Goal: Task Accomplishment & Management: Use online tool/utility

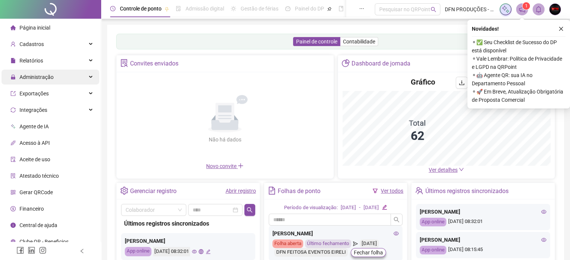
click at [53, 78] on div "Administração" at bounding box center [50, 77] width 98 height 15
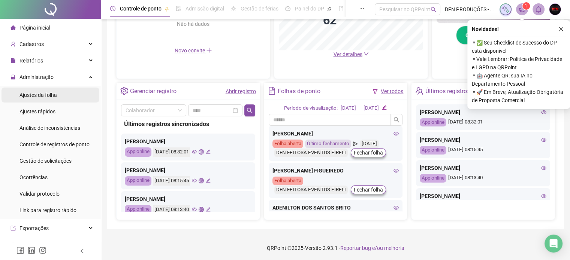
click at [49, 94] on span "Ajustes da folha" at bounding box center [37, 95] width 37 height 6
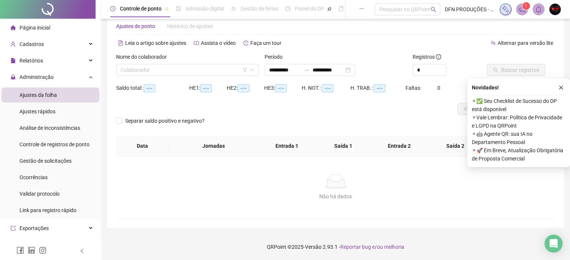
scroll to position [16, 0]
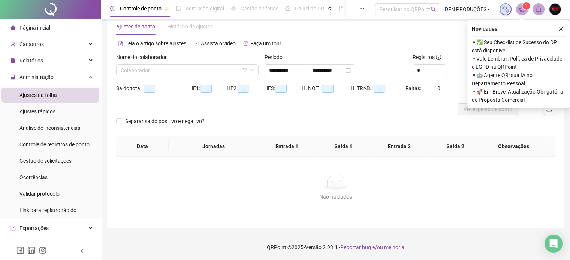
type input "**********"
click at [175, 71] on input "search" at bounding box center [184, 70] width 127 height 11
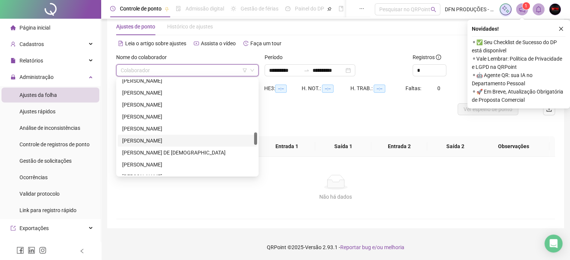
scroll to position [449, 0]
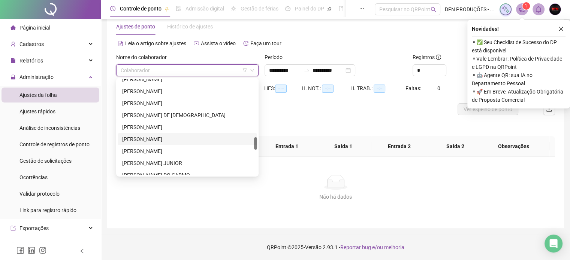
click at [142, 138] on div "[PERSON_NAME]" at bounding box center [187, 139] width 130 height 8
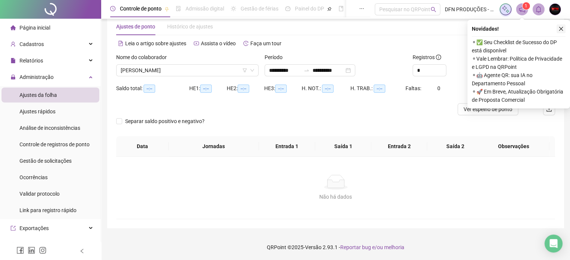
click at [564, 28] on button "button" at bounding box center [560, 28] width 9 height 9
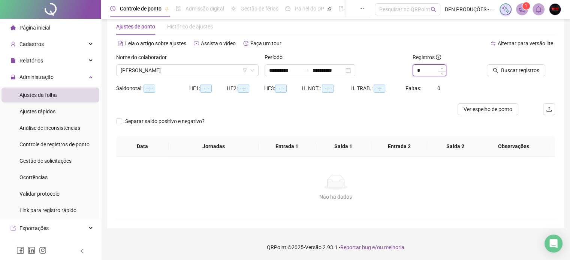
click at [443, 68] on span "Increase Value" at bounding box center [441, 68] width 8 height 7
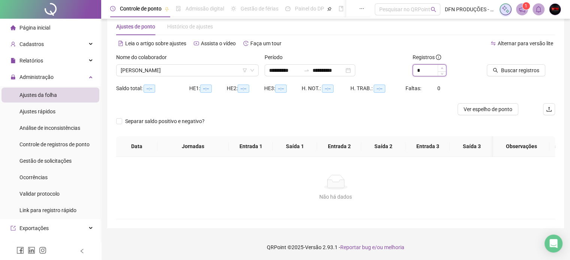
click at [443, 68] on span "Increase Value" at bounding box center [441, 68] width 8 height 7
type input "**"
click at [443, 68] on span "Increase Value" at bounding box center [441, 68] width 8 height 7
click at [443, 67] on span "Increase Value" at bounding box center [441, 68] width 8 height 7
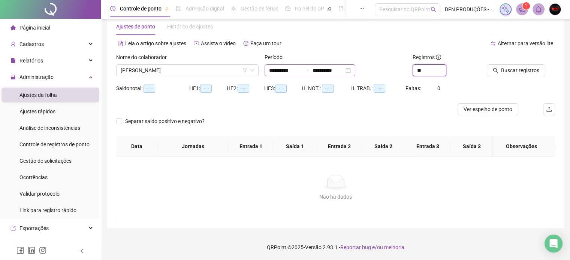
click at [355, 70] on div "**********" at bounding box center [309, 70] width 91 height 12
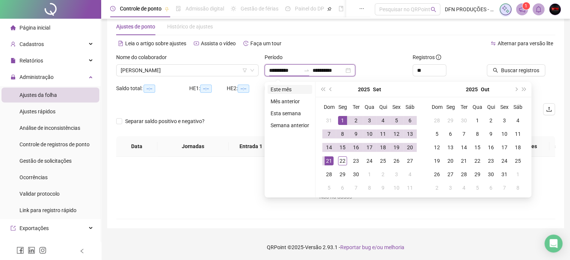
type input "**********"
click at [282, 88] on li "Este mês" at bounding box center [289, 89] width 45 height 9
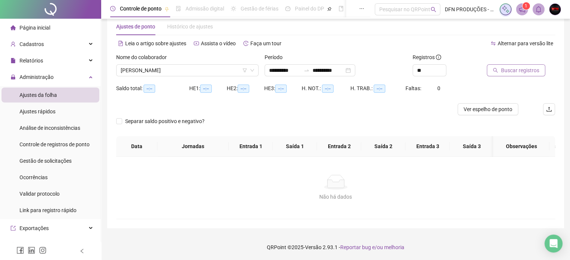
click at [510, 68] on span "Buscar registros" at bounding box center [520, 70] width 38 height 8
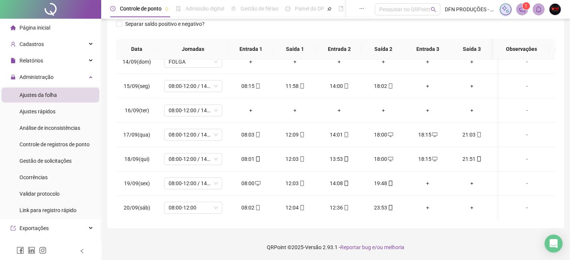
scroll to position [379, 0]
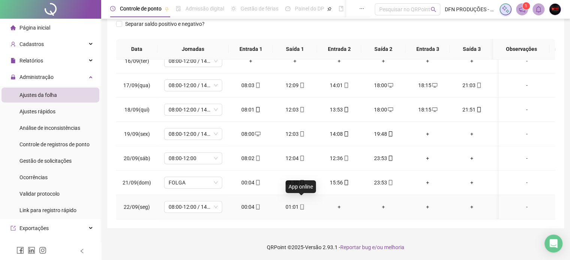
click at [302, 205] on icon "mobile" at bounding box center [301, 207] width 5 height 5
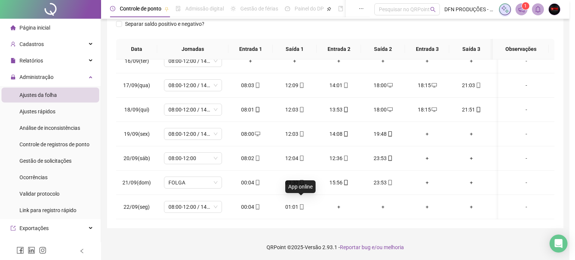
type input "**********"
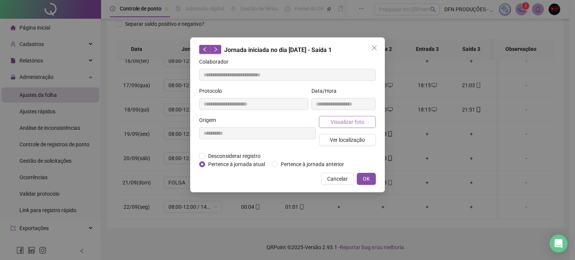
click at [342, 118] on span "Visualizar foto" at bounding box center [348, 122] width 34 height 8
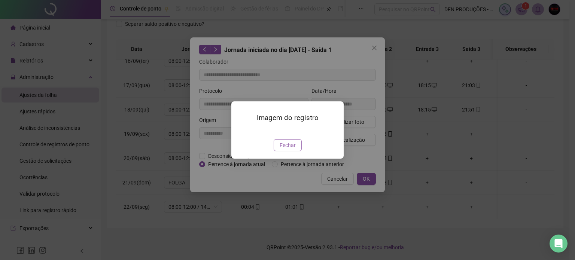
click at [292, 149] on span "Fechar" at bounding box center [288, 145] width 16 height 8
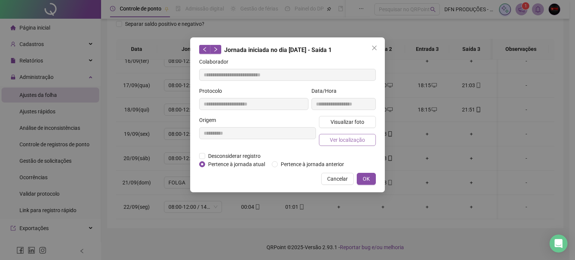
click at [339, 139] on span "Ver localização" at bounding box center [347, 140] width 35 height 8
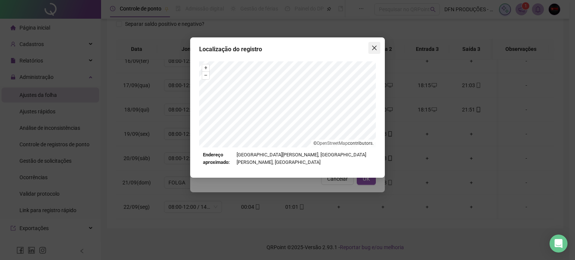
click at [373, 49] on icon "close" at bounding box center [375, 48] width 6 height 6
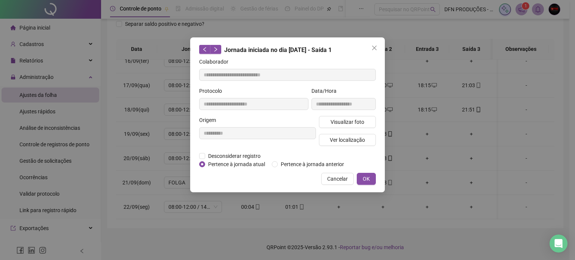
click at [373, 47] on icon "close" at bounding box center [375, 48] width 6 height 6
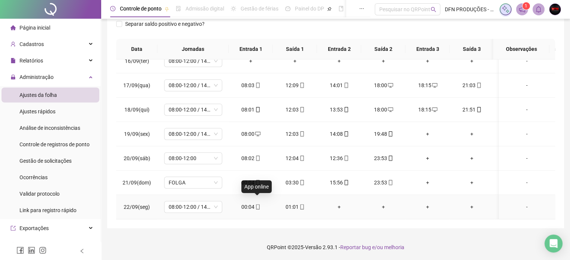
click at [257, 205] on icon "mobile" at bounding box center [257, 207] width 5 height 5
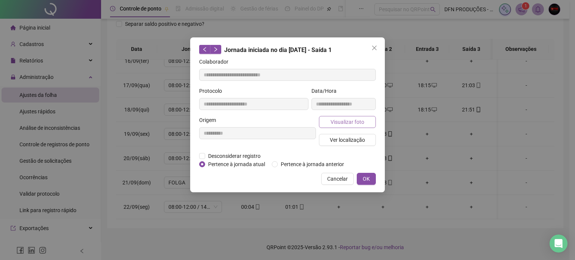
type input "**********"
click at [336, 120] on span "Visualizar foto" at bounding box center [348, 122] width 34 height 8
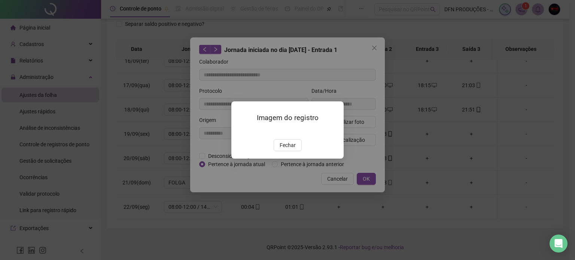
click at [288, 149] on span "Fechar" at bounding box center [288, 145] width 16 height 8
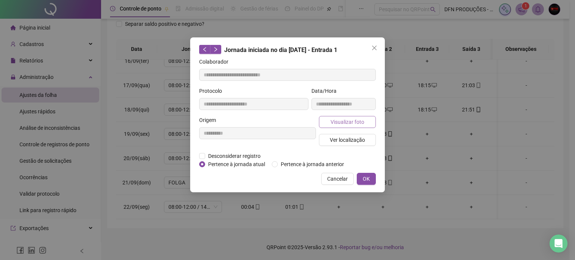
click at [340, 119] on span "Visualizar foto" at bounding box center [348, 122] width 34 height 8
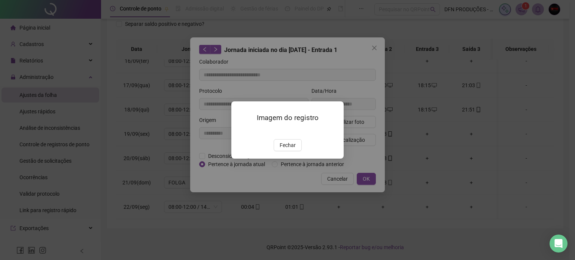
click at [240, 131] on img at bounding box center [240, 131] width 0 height 0
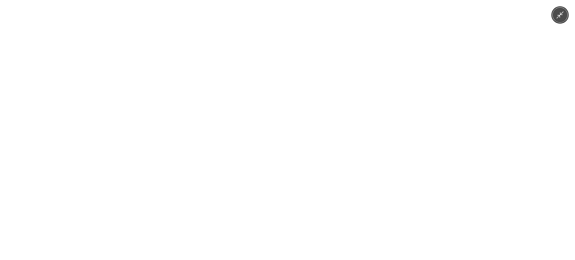
click at [275, 130] on img at bounding box center [287, 130] width 195 height 260
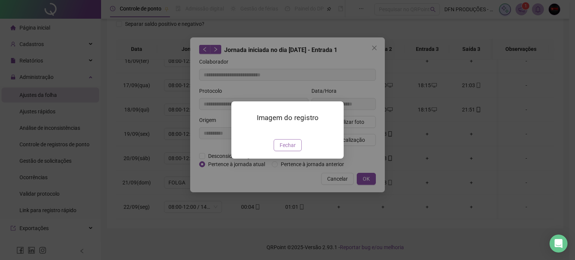
click at [285, 149] on span "Fechar" at bounding box center [288, 145] width 16 height 8
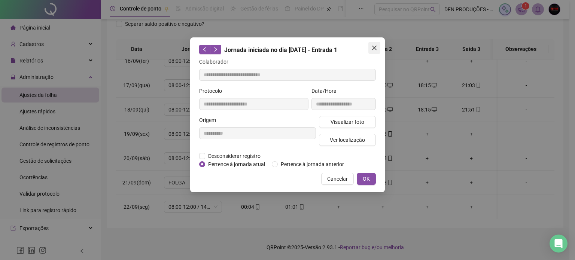
click at [370, 43] on button "Close" at bounding box center [375, 48] width 12 height 12
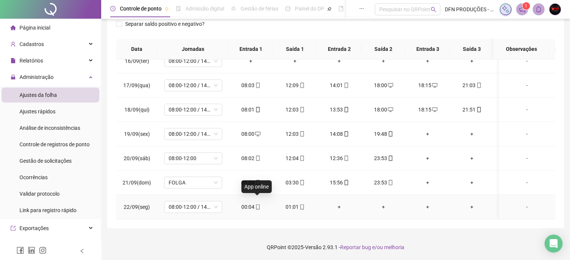
click at [256, 205] on icon "mobile" at bounding box center [257, 207] width 5 height 5
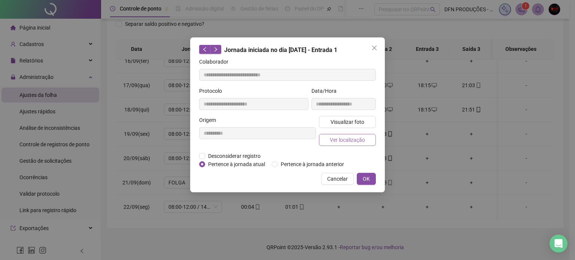
click at [346, 140] on span "Ver localização" at bounding box center [347, 140] width 35 height 8
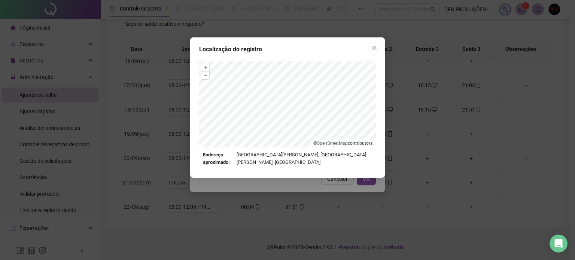
click at [373, 52] on button "Close" at bounding box center [375, 48] width 12 height 12
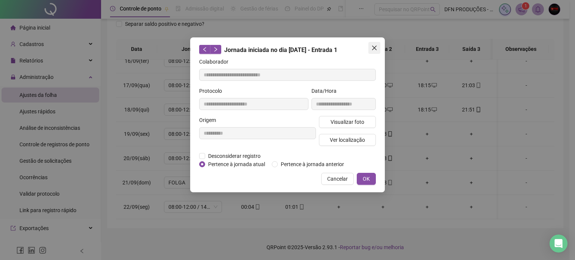
click at [375, 48] on icon "close" at bounding box center [374, 48] width 4 height 4
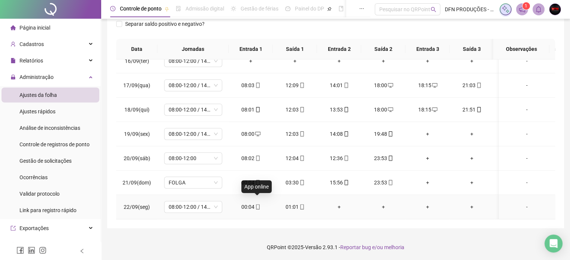
click at [257, 205] on icon "mobile" at bounding box center [257, 207] width 5 height 5
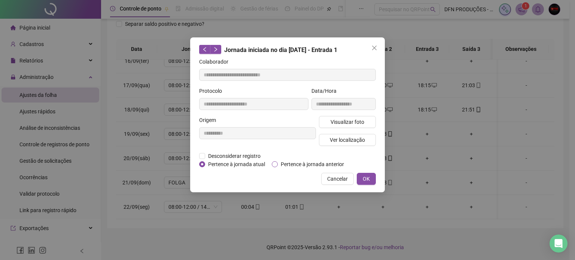
click at [281, 165] on span "Pertence à jornada anterior" at bounding box center [312, 164] width 69 height 8
click at [360, 176] on button "OK" at bounding box center [366, 179] width 19 height 12
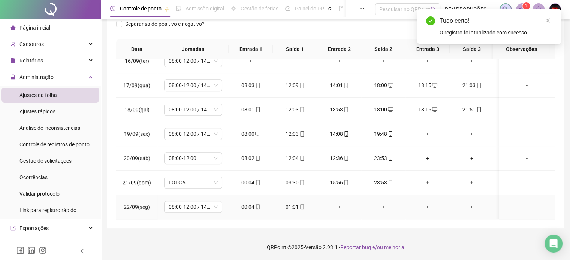
click at [297, 203] on div "01:01" at bounding box center [295, 207] width 32 height 8
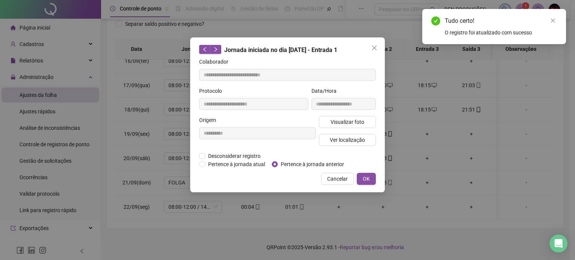
type input "**********"
click at [282, 164] on span "Pertence à jornada anterior" at bounding box center [312, 164] width 69 height 8
click at [365, 175] on span "OK" at bounding box center [366, 179] width 7 height 8
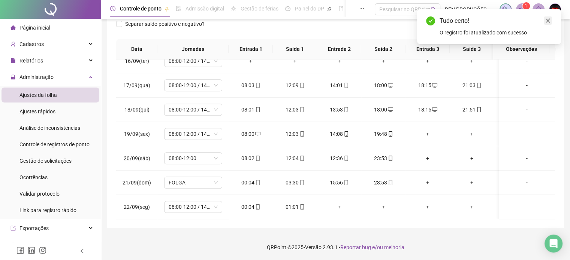
click at [545, 19] on icon "close" at bounding box center [547, 20] width 5 height 5
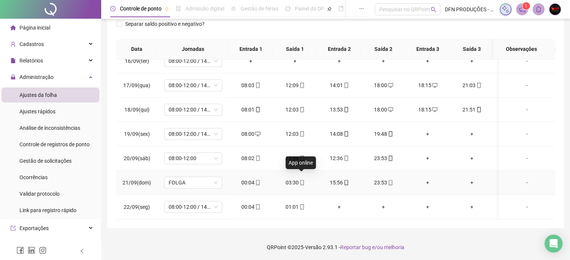
click at [299, 180] on icon "mobile" at bounding box center [301, 182] width 5 height 5
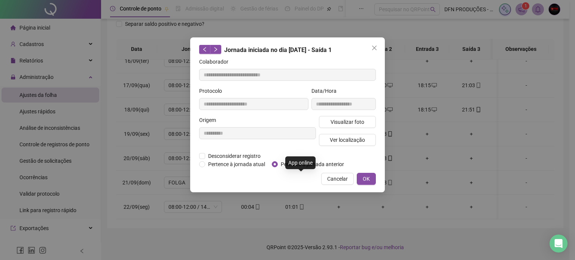
type input "**********"
click at [344, 116] on button "Visualizar foto" at bounding box center [347, 122] width 57 height 12
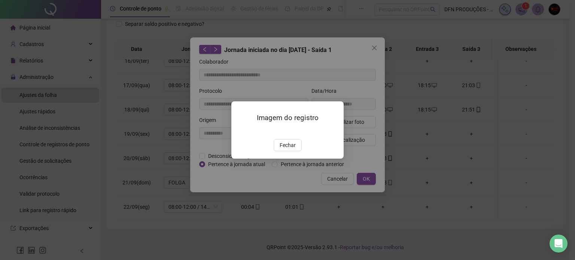
click at [240, 131] on img at bounding box center [240, 131] width 0 height 0
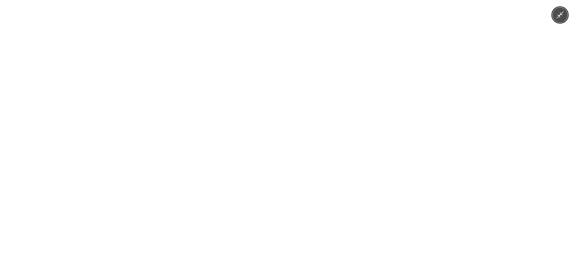
click at [279, 148] on img at bounding box center [287, 130] width 195 height 260
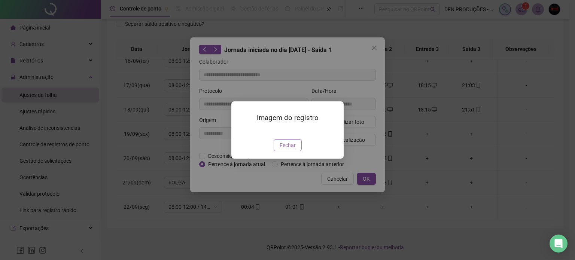
click at [287, 149] on span "Fechar" at bounding box center [288, 145] width 16 height 8
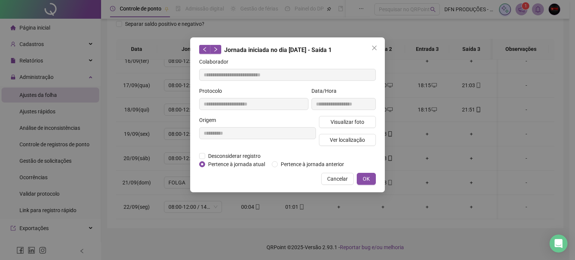
click at [381, 44] on div "**********" at bounding box center [287, 114] width 195 height 155
click at [375, 45] on icon "close" at bounding box center [375, 48] width 6 height 6
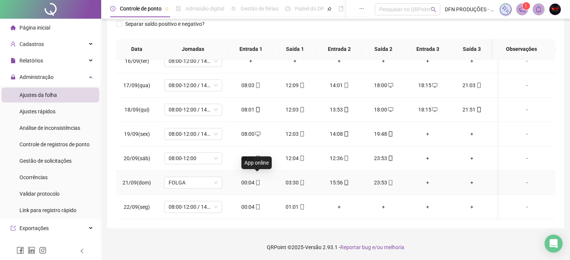
click at [256, 180] on icon "mobile" at bounding box center [257, 182] width 5 height 5
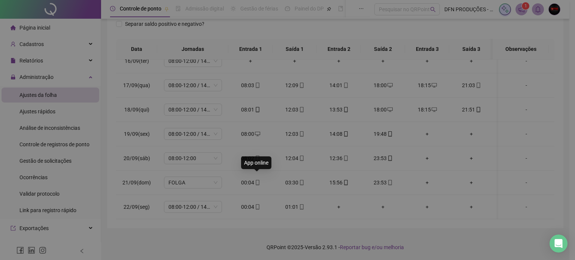
type input "**********"
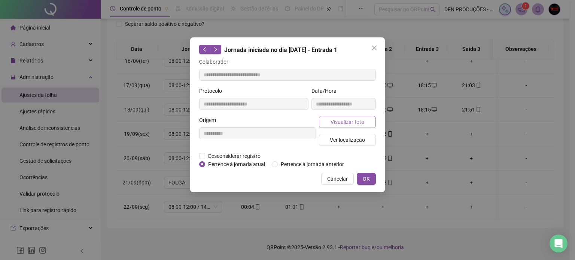
click at [336, 122] on span "Visualizar foto" at bounding box center [348, 122] width 34 height 8
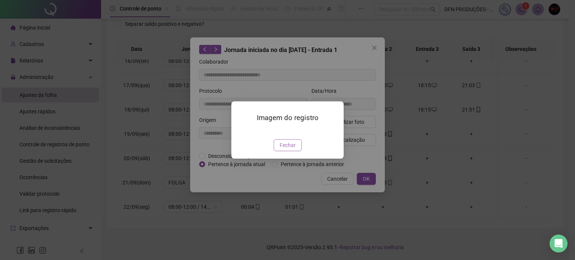
click at [288, 149] on span "Fechar" at bounding box center [288, 145] width 16 height 8
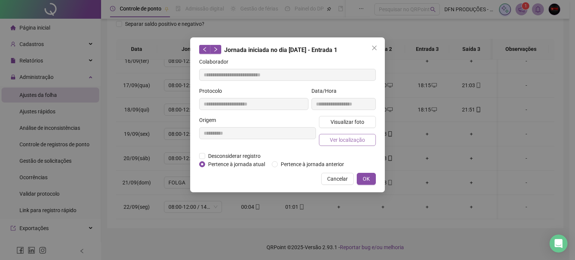
click at [346, 136] on span "Ver localização" at bounding box center [347, 140] width 35 height 8
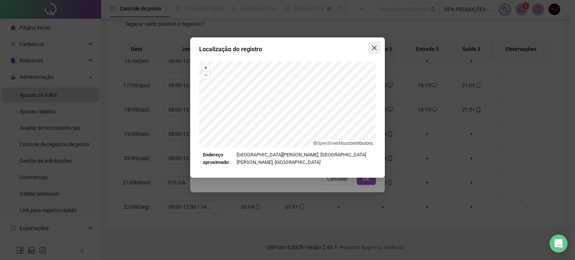
click at [374, 49] on icon "close" at bounding box center [375, 48] width 6 height 6
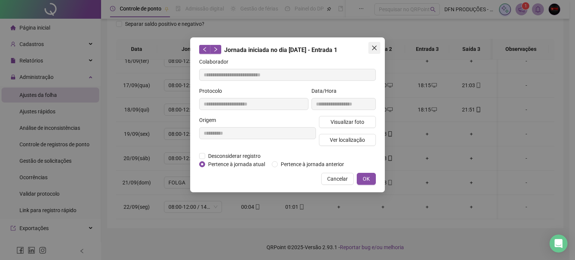
click at [370, 46] on span "Close" at bounding box center [375, 48] width 12 height 6
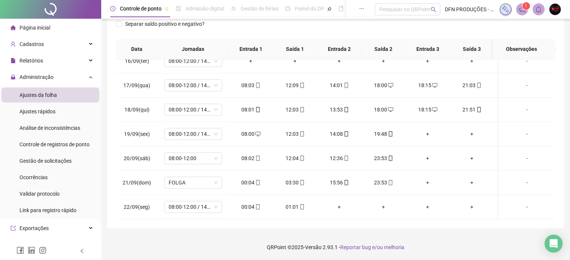
click at [425, 37] on div "Separar saldo positivo e negativo?" at bounding box center [335, 28] width 439 height 21
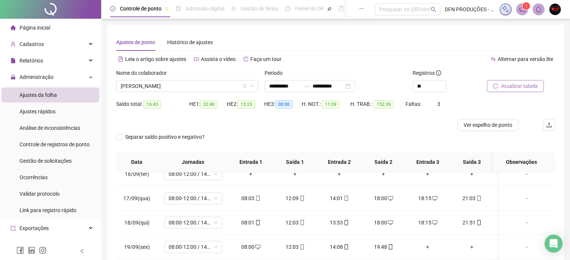
click at [511, 86] on span "Atualizar tabela" at bounding box center [519, 86] width 37 height 8
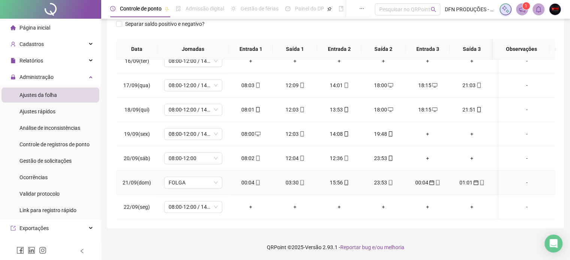
click at [246, 179] on div "00:04" at bounding box center [250, 183] width 32 height 8
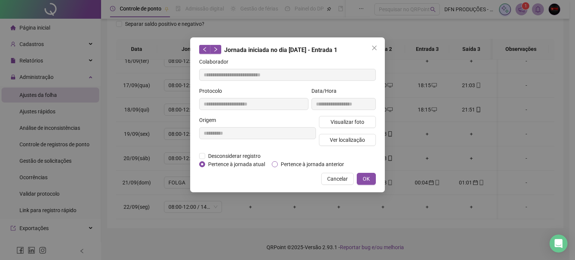
click at [279, 163] on span "Pertence à jornada anterior" at bounding box center [312, 164] width 69 height 8
click at [361, 179] on button "OK" at bounding box center [366, 179] width 19 height 12
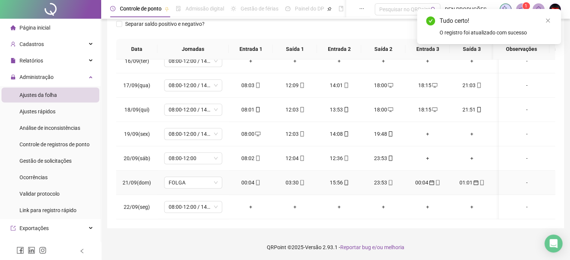
click at [293, 179] on div "03:30" at bounding box center [295, 183] width 32 height 8
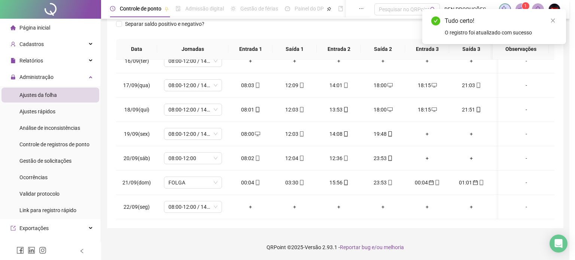
type input "**********"
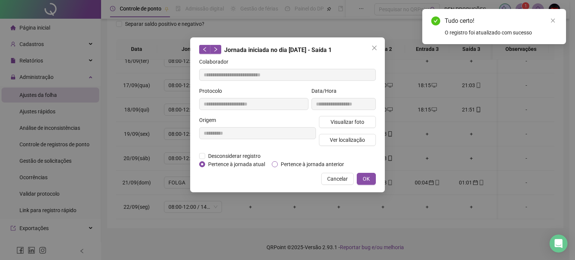
click at [279, 163] on span "Pertence à jornada anterior" at bounding box center [312, 164] width 69 height 8
click at [369, 180] on span "OK" at bounding box center [366, 179] width 7 height 8
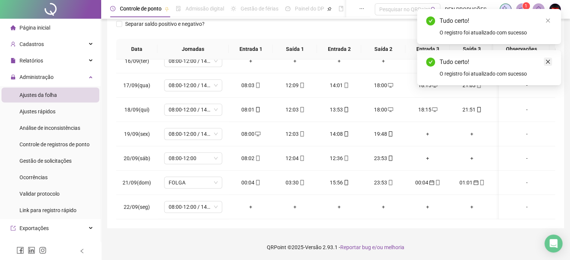
click at [549, 61] on icon "close" at bounding box center [547, 61] width 5 height 5
click at [548, 24] on link "Close" at bounding box center [547, 20] width 8 height 8
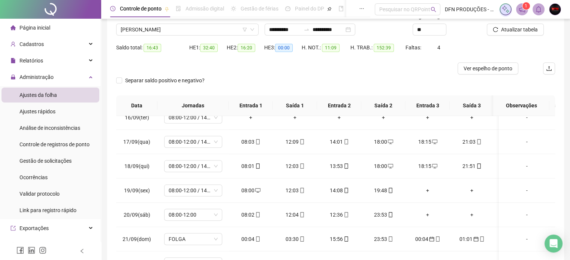
scroll to position [13, 0]
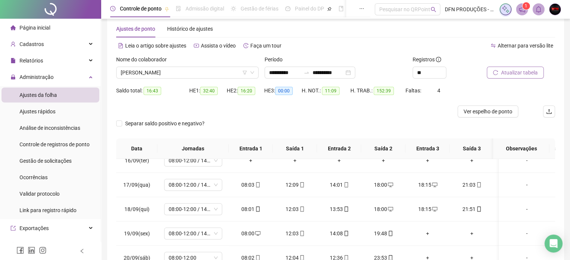
click at [509, 69] on span "Atualizar tabela" at bounding box center [519, 73] width 37 height 8
click at [509, 87] on div "Saldo total: 16:47 HE 1: 36:10 HE 2: 12:54 HE 3: 00:00 H. NOT.: 11:09 H. TRAB.:…" at bounding box center [335, 95] width 439 height 21
